Goal: Navigation & Orientation: Find specific page/section

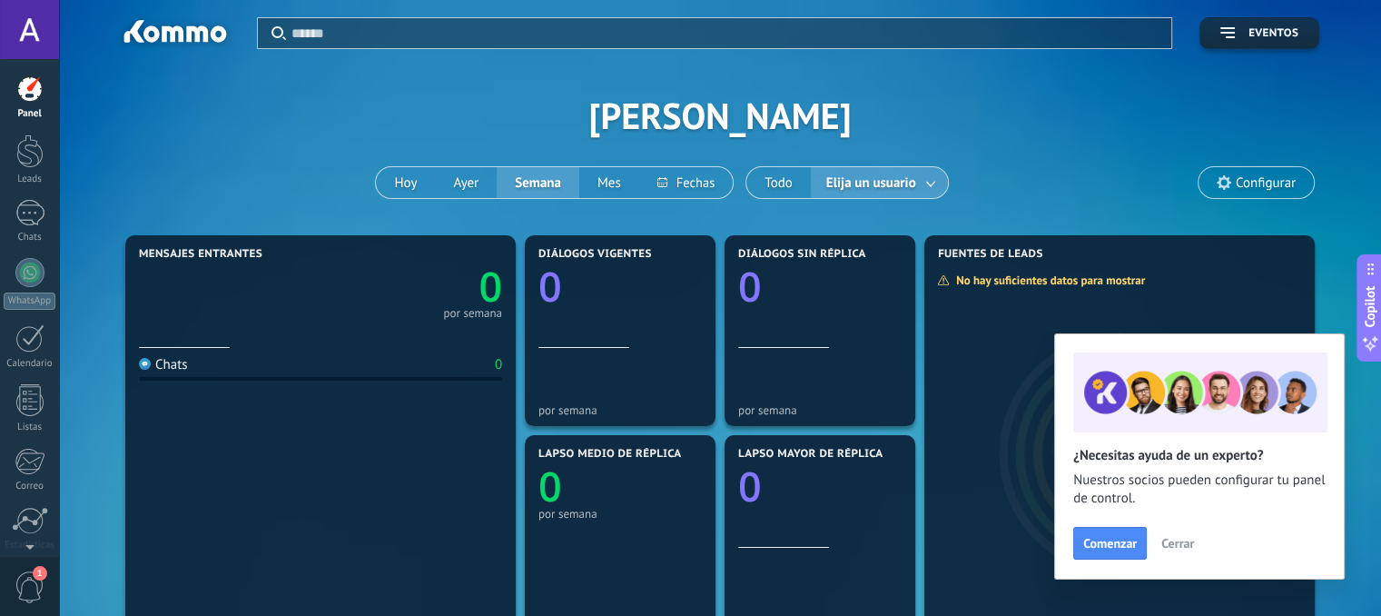
click at [32, 44] on div at bounding box center [29, 29] width 59 height 59
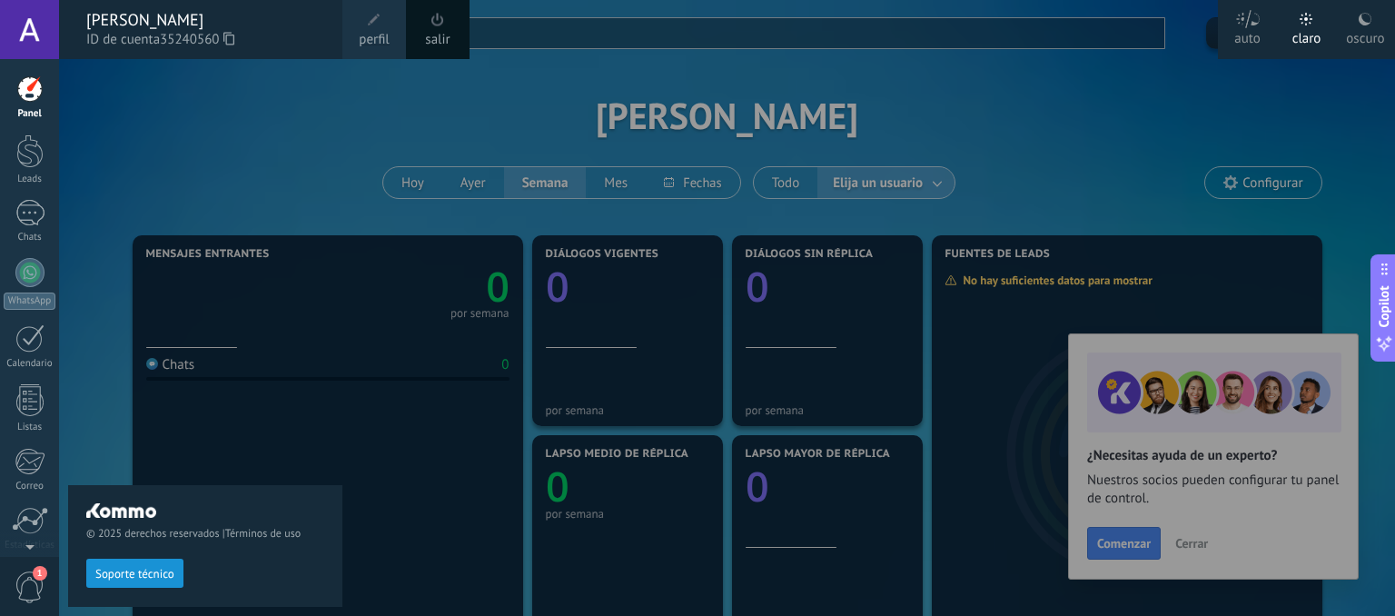
click at [379, 32] on span "perfil" at bounding box center [374, 40] width 30 height 20
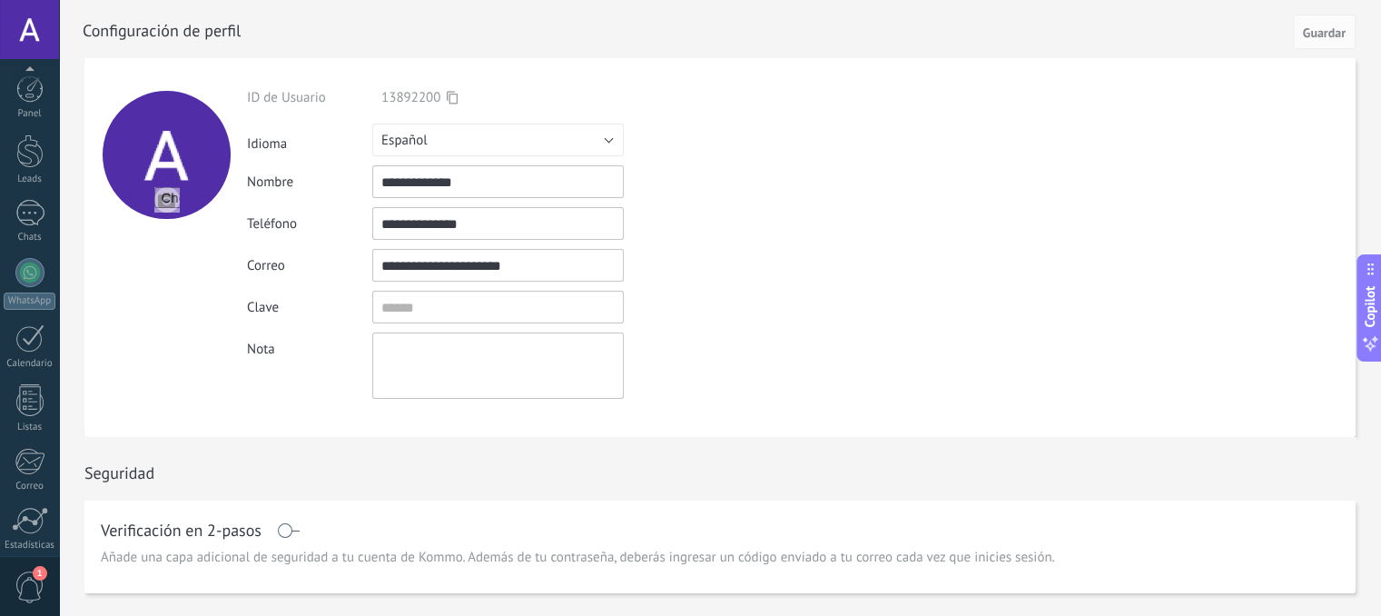
scroll to position [139, 0]
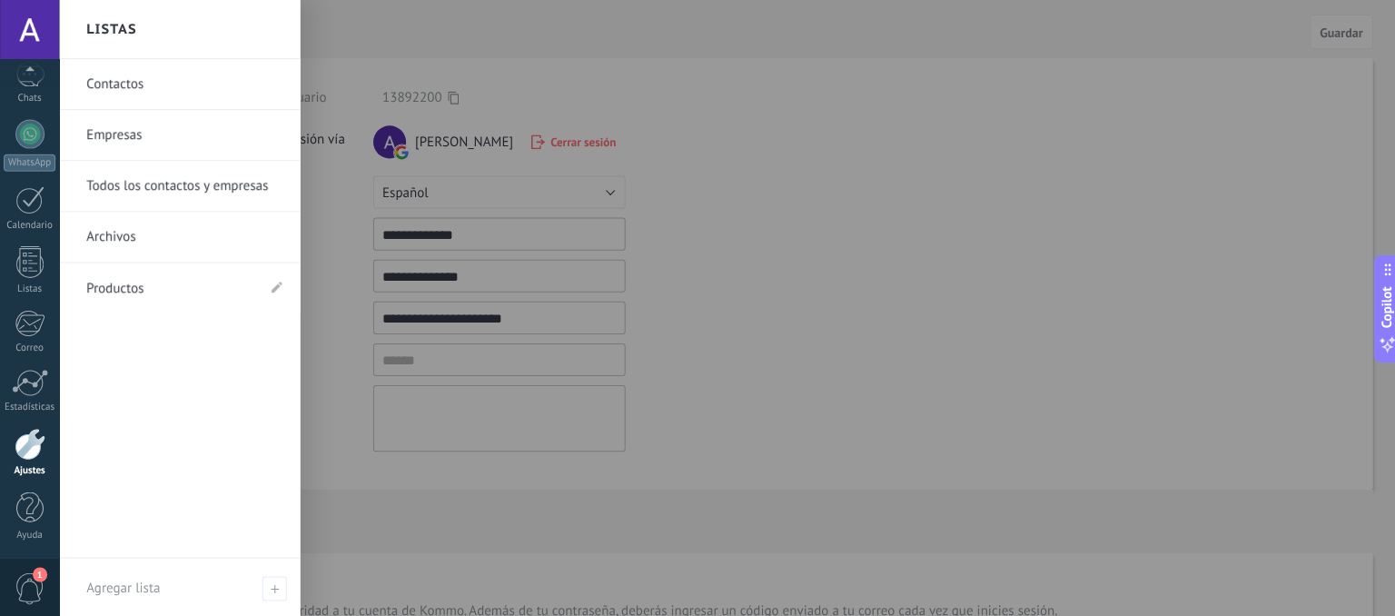
click at [23, 451] on div at bounding box center [30, 443] width 31 height 32
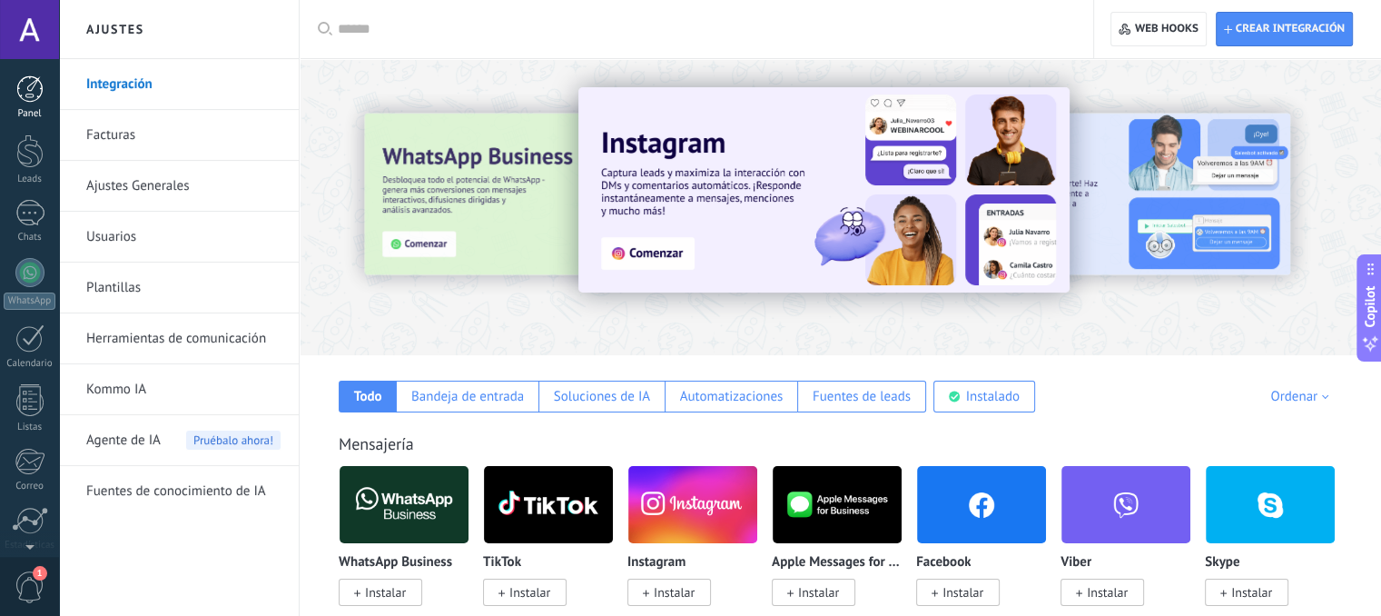
click at [34, 104] on link "Panel" at bounding box center [29, 97] width 59 height 45
